Goal: Task Accomplishment & Management: Complete application form

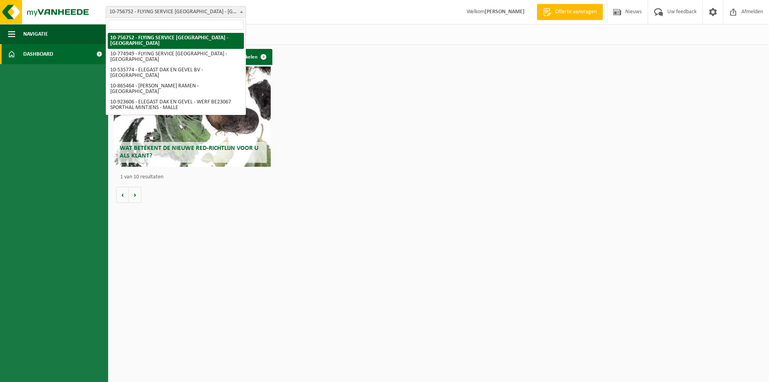
click at [241, 12] on b at bounding box center [241, 12] width 3 height 2
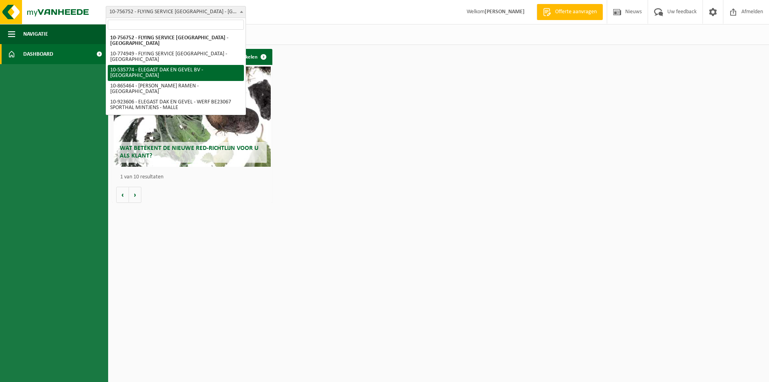
select select "86531"
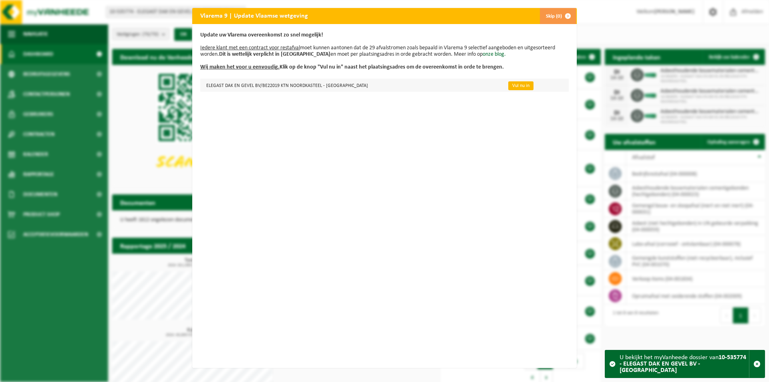
click at [509, 86] on link "Vul nu in" at bounding box center [520, 85] width 25 height 9
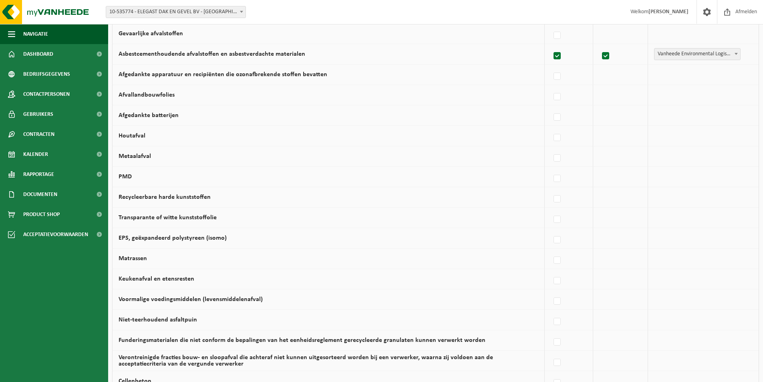
scroll to position [449, 0]
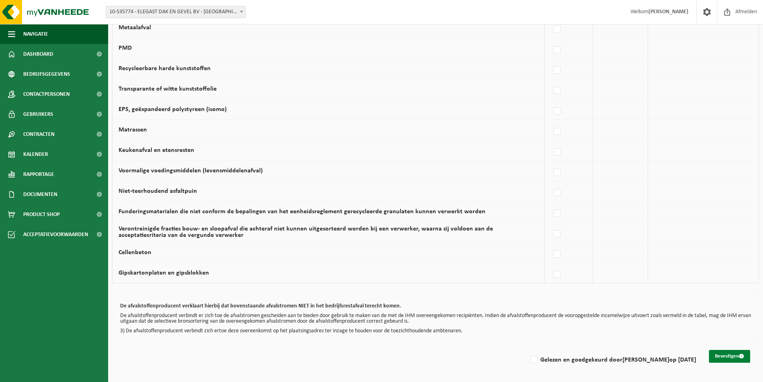
click at [725, 354] on button "Bevestigen" at bounding box center [729, 356] width 41 height 13
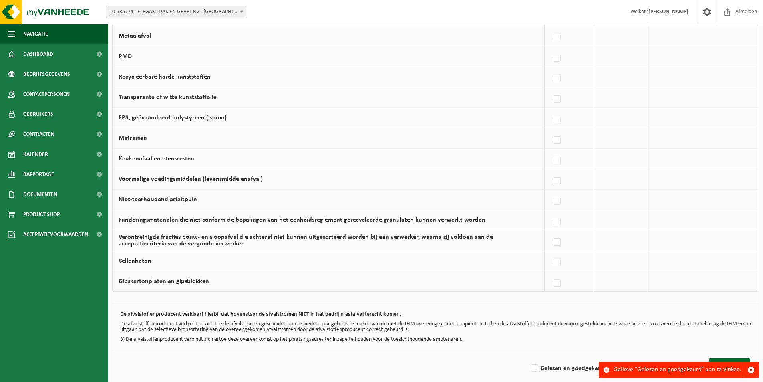
scroll to position [449, 0]
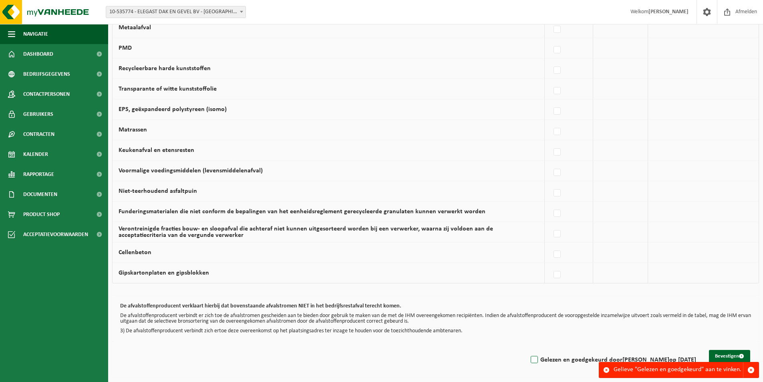
click at [529, 358] on label "Gelezen en goedgekeurd door PAUL VAN BERGEN op 14/10/25" at bounding box center [612, 360] width 167 height 12
click at [527, 350] on input "Gelezen en goedgekeurd door PAUL VAN BERGEN op 14/10/25" at bounding box center [527, 349] width 0 height 0
checkbox input "true"
click at [730, 354] on button "Bevestigen" at bounding box center [729, 356] width 41 height 13
